Goal: Check status: Check status

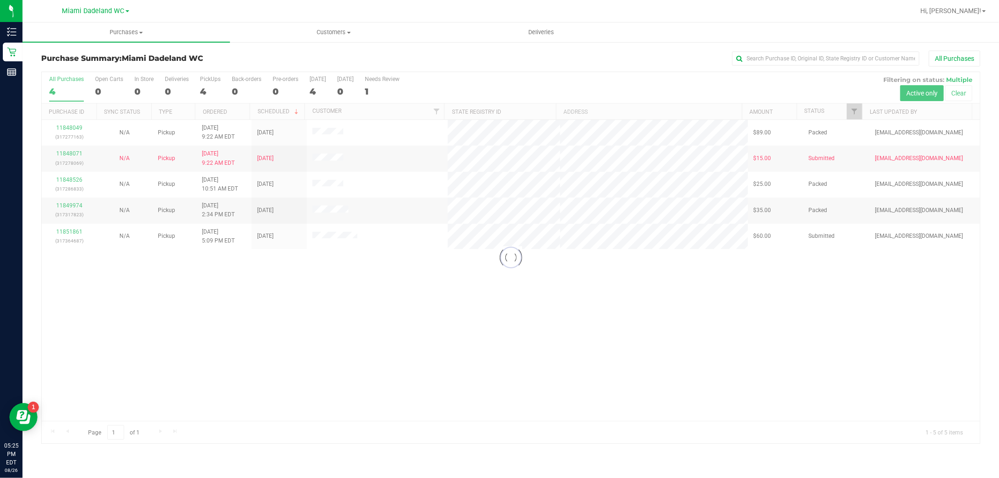
click at [57, 236] on div at bounding box center [511, 257] width 938 height 371
click at [192, 339] on div "11848049 (317277163) N/A Pickup 8/26/2025 9:22 AM EDT 8/26/2025 $89.00 Packed j…" at bounding box center [511, 270] width 938 height 301
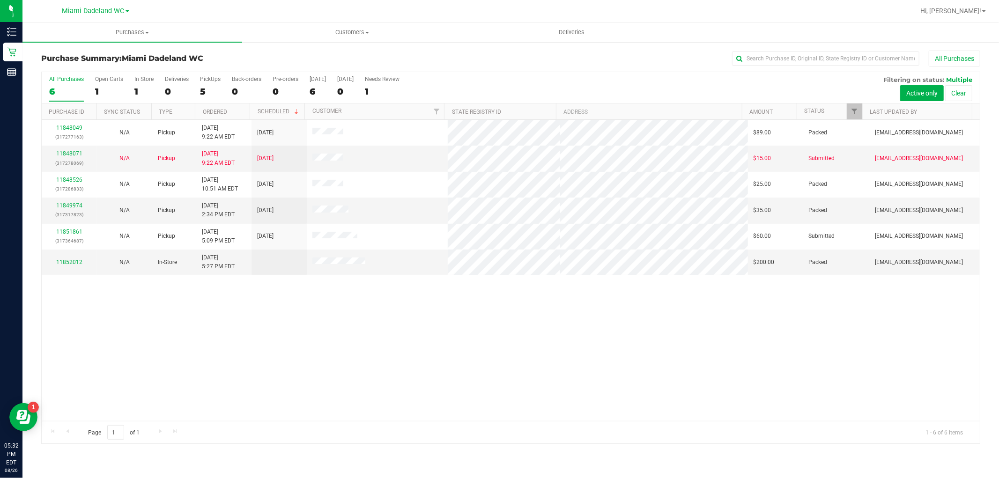
click at [866, 317] on div "11848049 (317277163) N/A Pickup 8/26/2025 9:22 AM EDT 8/26/2025 $89.00 Packed j…" at bounding box center [511, 270] width 938 height 301
click at [575, 342] on div "11848049 (317277163) N/A Pickup 8/26/2025 9:22 AM EDT 8/26/2025 $89.00 Packed j…" at bounding box center [511, 270] width 938 height 301
click at [471, 340] on div "11848049 (317277163) N/A Pickup 8/26/2025 9:22 AM EDT 8/26/2025 $89.00 Packed j…" at bounding box center [511, 270] width 938 height 301
click at [521, 341] on div "11848049 (317277163) N/A Pickup 8/26/2025 9:22 AM EDT 8/26/2025 $89.00 Packed j…" at bounding box center [511, 270] width 938 height 301
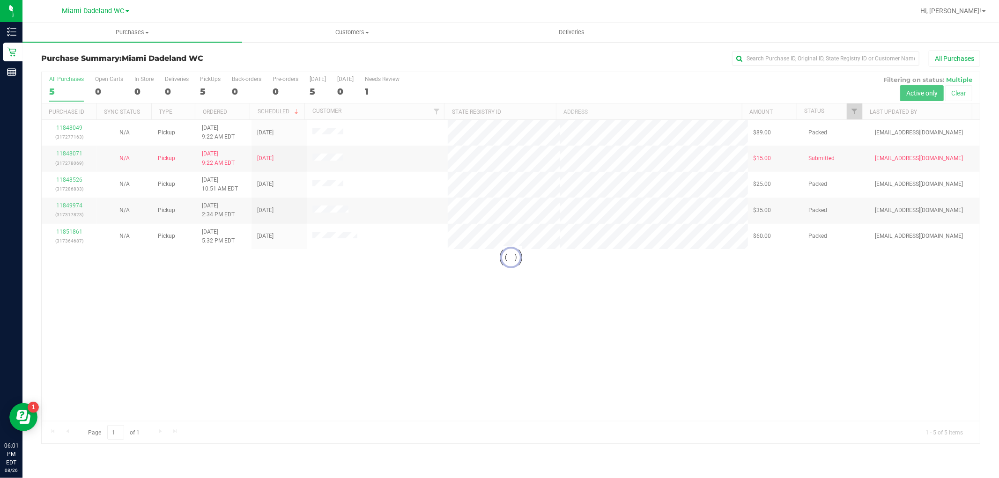
click at [525, 344] on div at bounding box center [511, 257] width 938 height 371
